Goal: Task Accomplishment & Management: Manage account settings

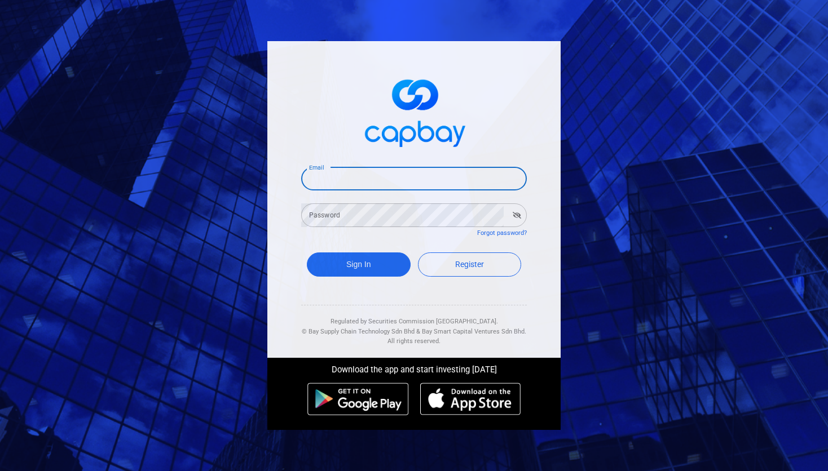
click at [403, 176] on input "Email" at bounding box center [414, 179] width 226 height 24
type input "[EMAIL_ADDRESS][DOMAIN_NAME]"
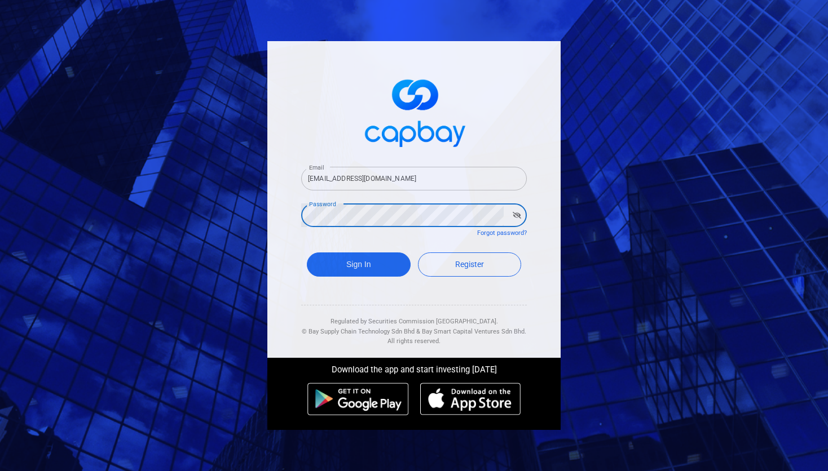
click at [519, 212] on button "button" at bounding box center [516, 215] width 17 height 16
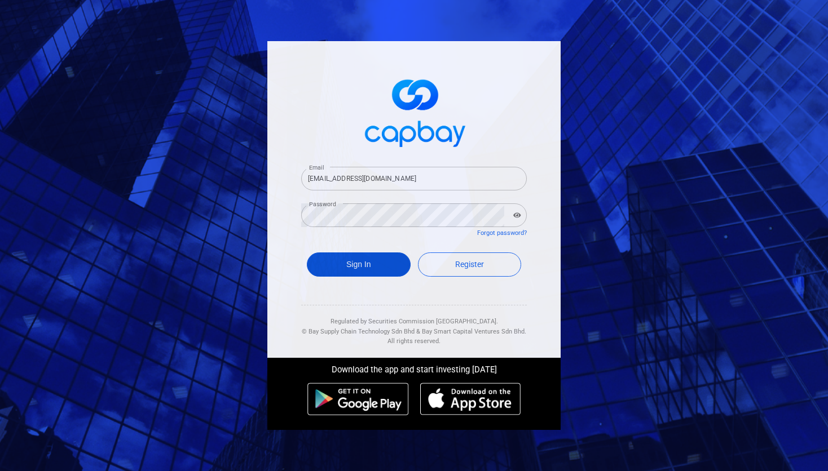
click at [373, 258] on button "Sign In" at bounding box center [359, 265] width 104 height 24
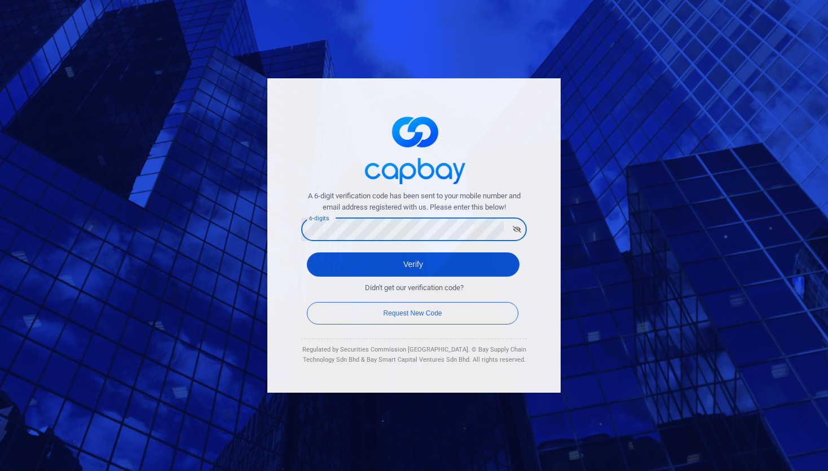
click at [384, 265] on button "Verify" at bounding box center [413, 265] width 213 height 24
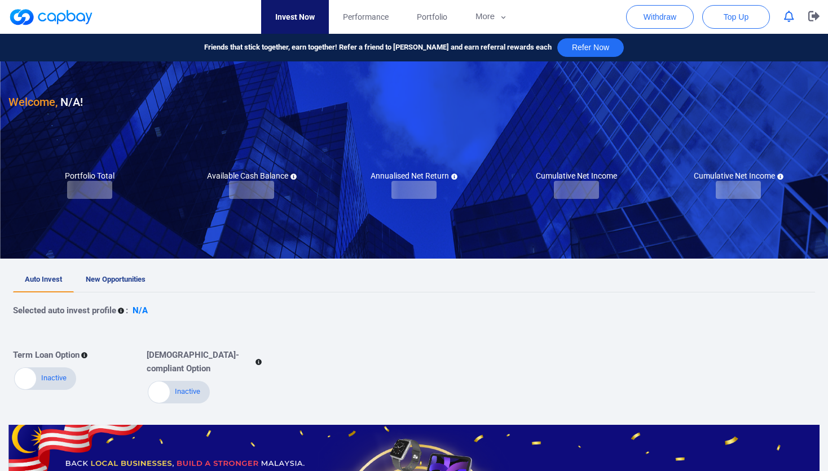
click at [387, 96] on div "Welcome, N/A !" at bounding box center [413, 86] width 811 height 50
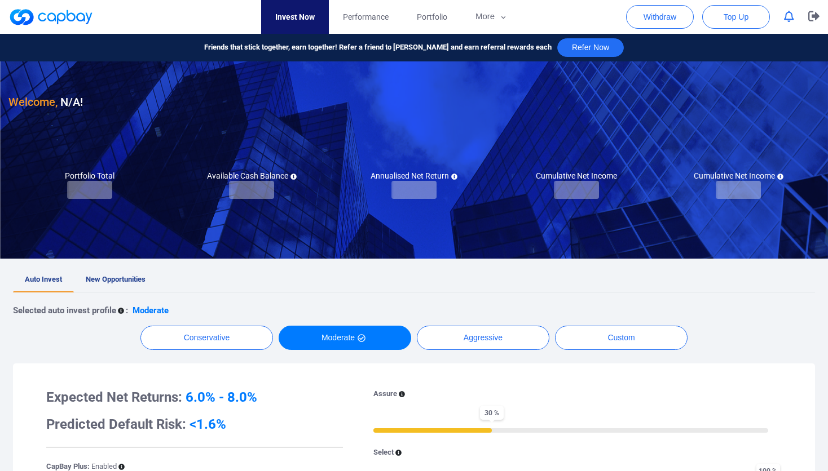
checkbox input "true"
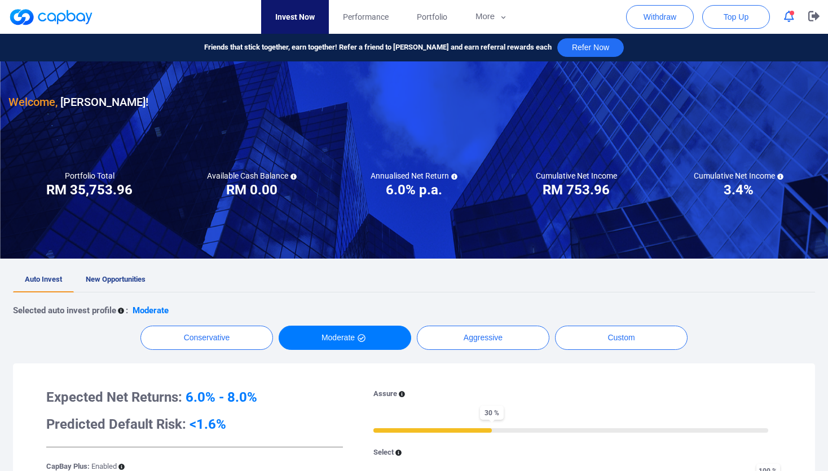
click at [779, 19] on button "button" at bounding box center [788, 16] width 21 height 17
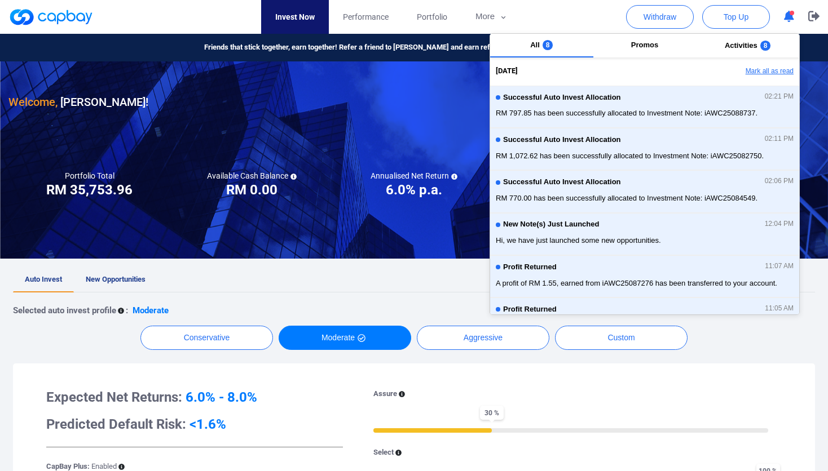
click at [760, 69] on button "Mark all as read" at bounding box center [738, 71] width 121 height 19
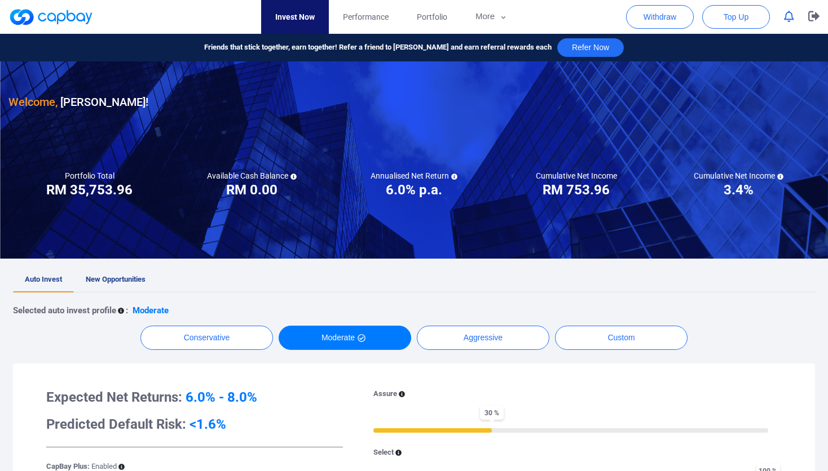
click at [343, 236] on div at bounding box center [414, 159] width 828 height 197
click at [202, 211] on div at bounding box center [414, 159] width 828 height 197
